Goal: Navigation & Orientation: Find specific page/section

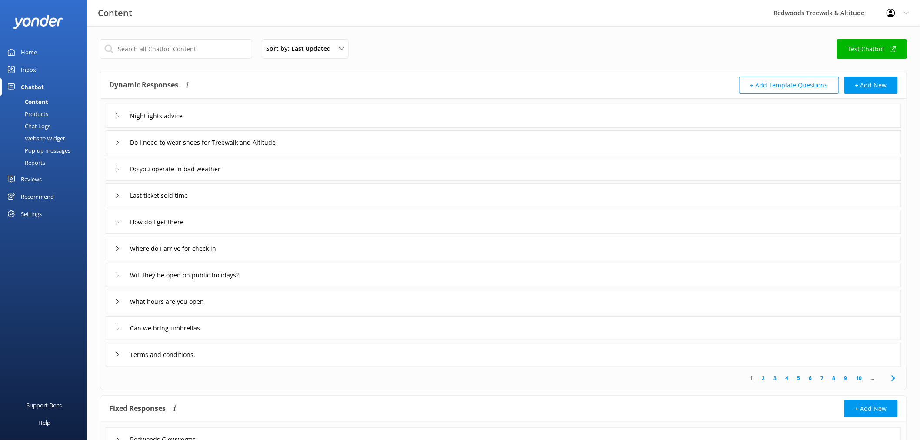
click at [55, 68] on link "Inbox" at bounding box center [43, 69] width 87 height 17
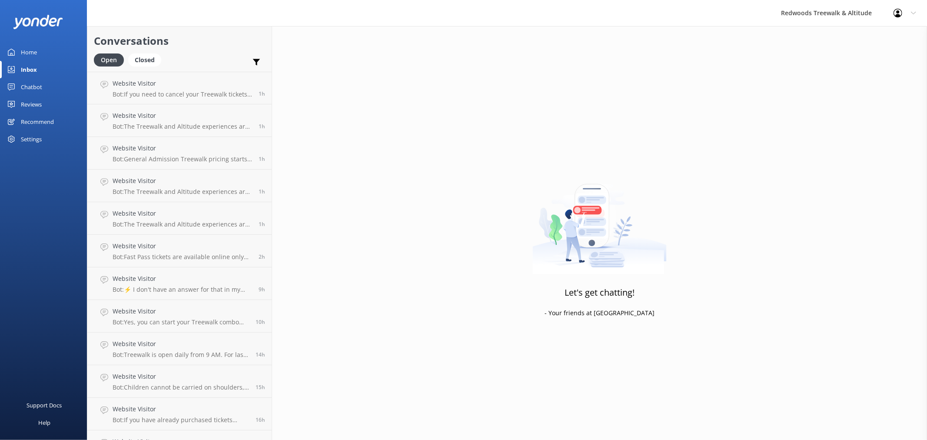
click at [49, 102] on link "Reviews" at bounding box center [43, 104] width 87 height 17
